Goal: Information Seeking & Learning: Learn about a topic

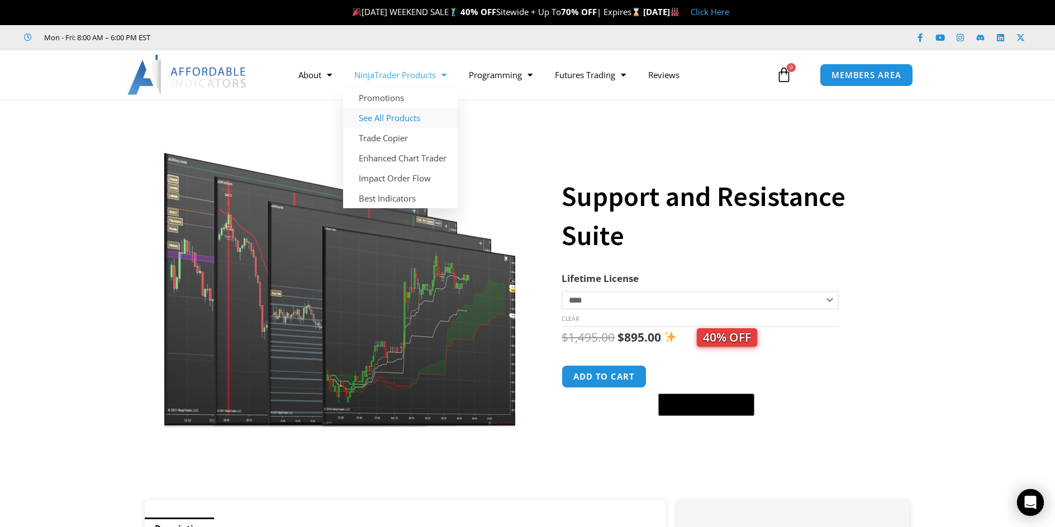
click at [394, 116] on link "See All Products" at bounding box center [400, 118] width 115 height 20
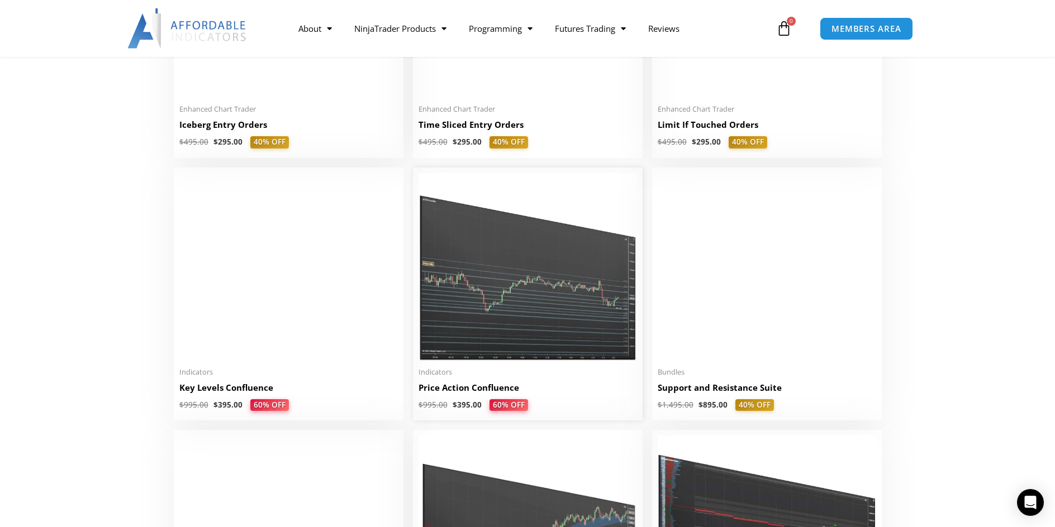
scroll to position [1452, 0]
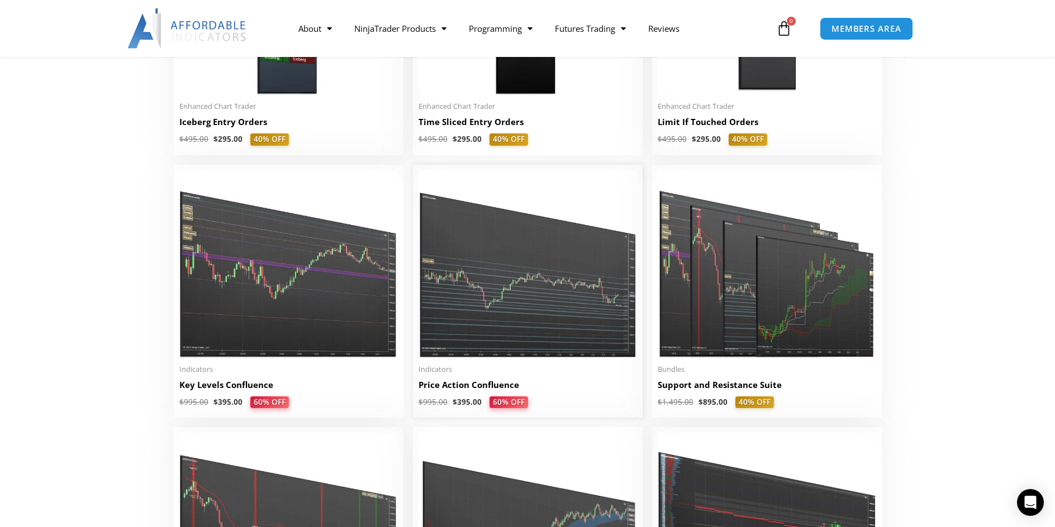
click at [506, 308] on img at bounding box center [527, 264] width 218 height 188
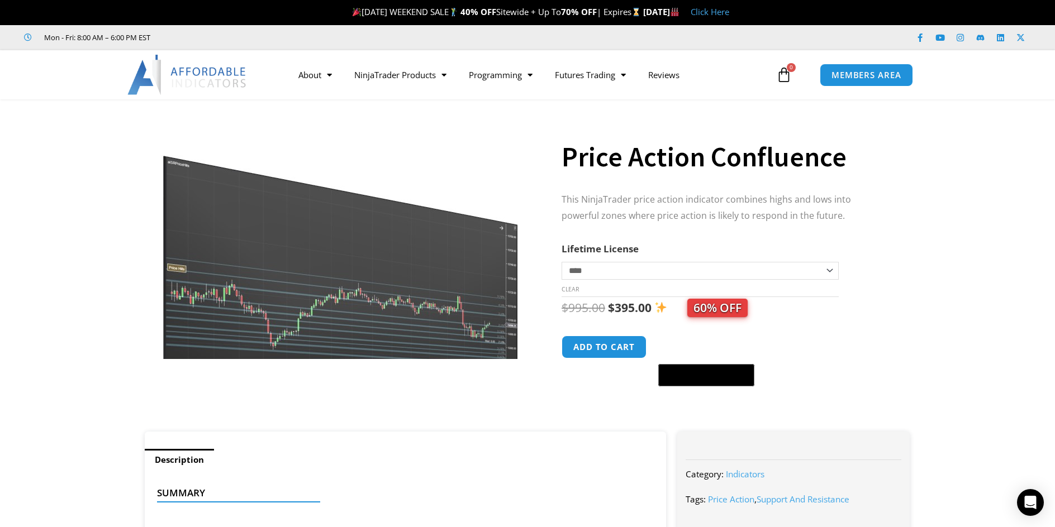
click at [361, 300] on img at bounding box center [340, 273] width 359 height 309
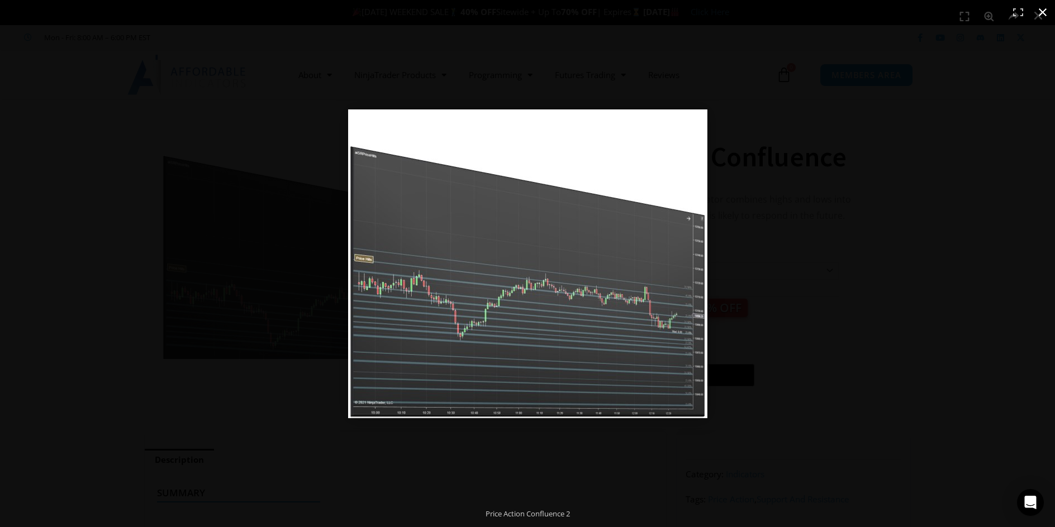
click at [779, 188] on div at bounding box center [689, 279] width 682 height 341
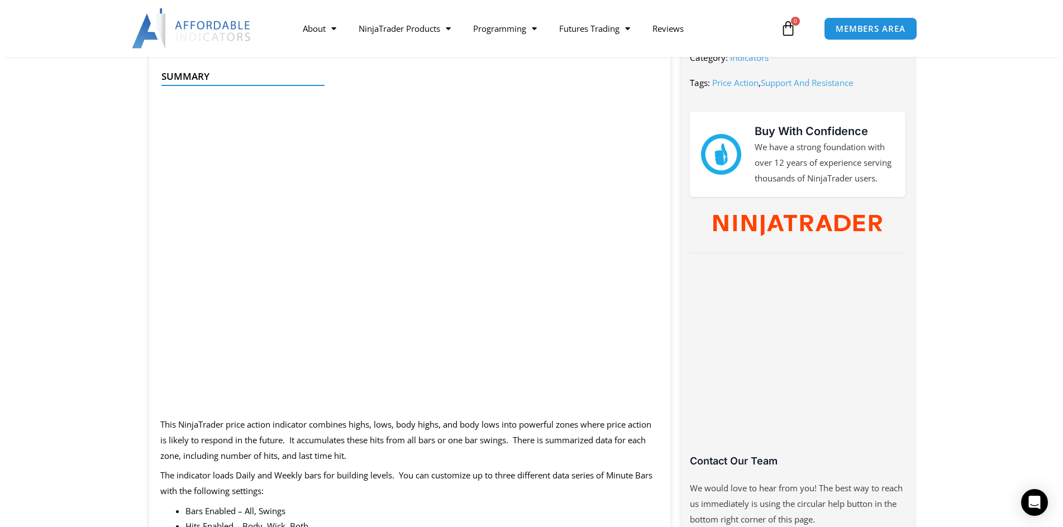
scroll to position [335, 0]
